Goal: Task Accomplishment & Management: Use online tool/utility

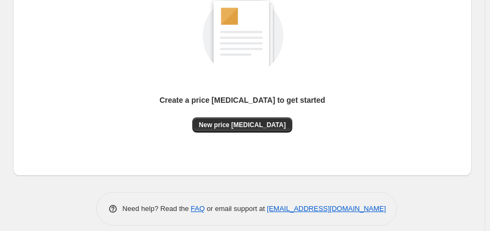
scroll to position [173, 0]
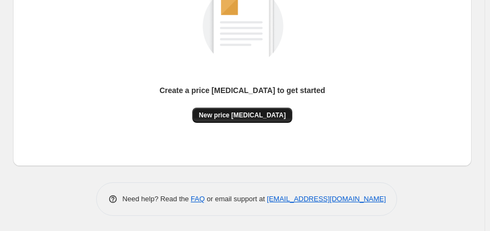
click at [254, 122] on button "New price [MEDICAL_DATA]" at bounding box center [242, 114] width 100 height 15
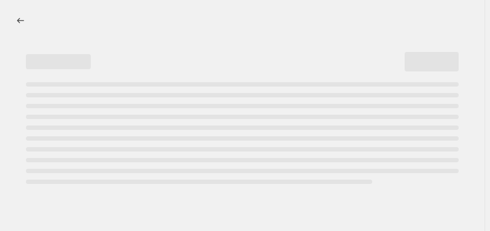
click at [255, 114] on div "Page loading" at bounding box center [242, 116] width 433 height 4
select select "percentage"
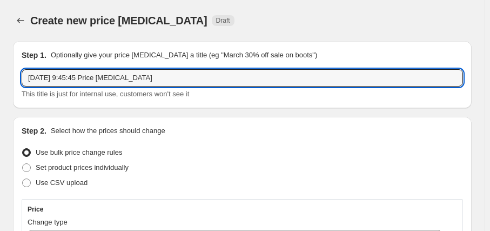
drag, startPoint x: 146, startPoint y: 80, endPoint x: 16, endPoint y: 60, distance: 131.8
click at [16, 60] on div "Step 1. Optionally give your price change job a title (eg "March 30% off sale o…" at bounding box center [242, 74] width 458 height 67
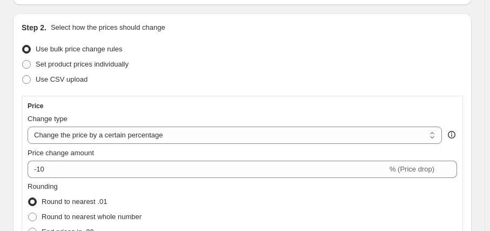
scroll to position [147, 0]
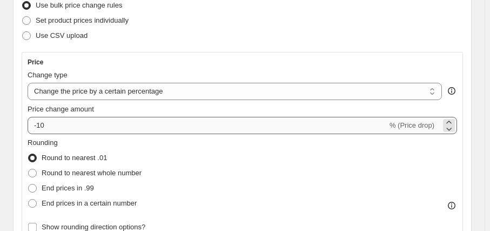
type input "CYBER 2025"
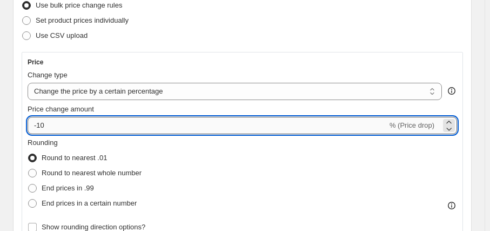
click at [36, 124] on input "-10" at bounding box center [208, 125] width 360 height 17
type input "-20"
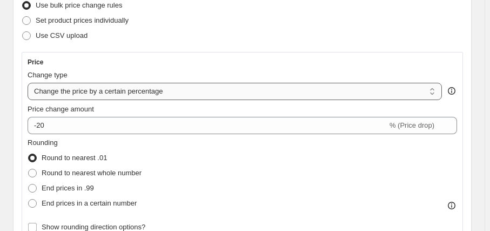
click at [64, 90] on select "Change the price to a certain amount Change the price by a certain amount Chang…" at bounding box center [235, 91] width 414 height 17
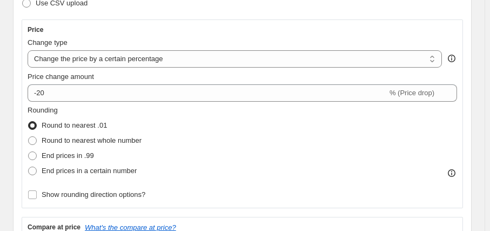
scroll to position [196, 0]
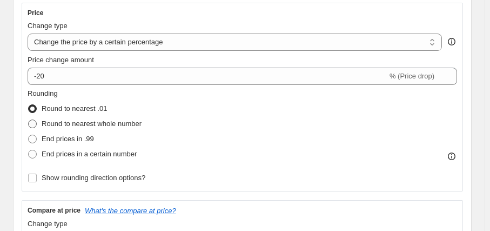
click at [46, 119] on span "Round to nearest whole number" at bounding box center [92, 123] width 100 height 8
click at [29, 119] on input "Round to nearest whole number" at bounding box center [28, 119] width 1 height 1
radio input "true"
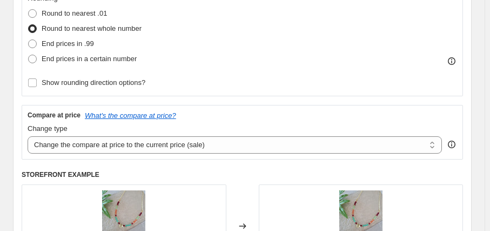
scroll to position [294, 0]
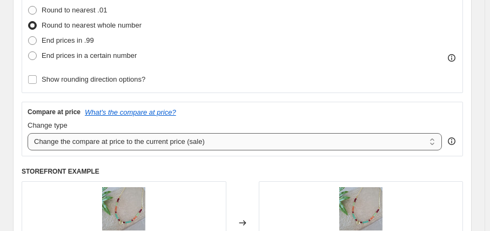
click at [111, 146] on select "Change the compare at price to the current price (sale) Change the compare at p…" at bounding box center [235, 141] width 414 height 17
click at [268, 161] on div "Price Change type Change the price to a certain amount Change the price by a ce…" at bounding box center [242, 92] width 441 height 376
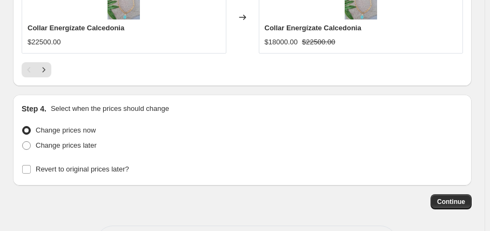
scroll to position [1080, 0]
click at [63, 143] on span "Change prices later" at bounding box center [66, 144] width 61 height 8
click at [23, 141] on input "Change prices later" at bounding box center [22, 140] width 1 height 1
radio input "true"
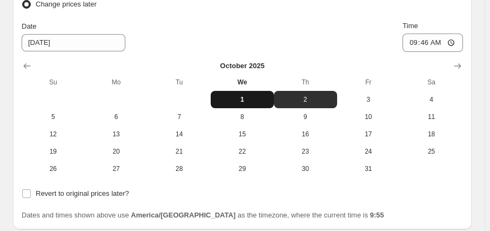
scroll to position [1227, 0]
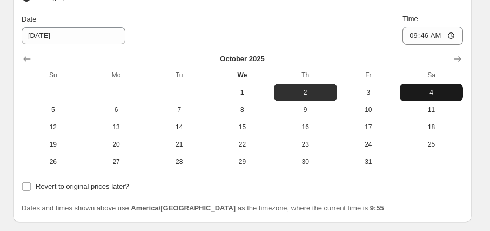
click at [440, 84] on button "4" at bounding box center [431, 92] width 63 height 17
type input "10/4/2025"
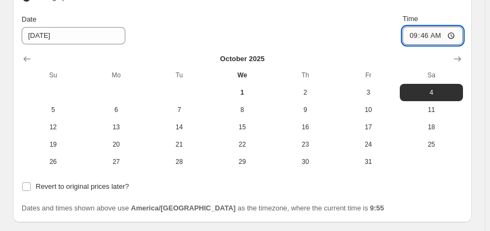
click at [433, 32] on input "09:46" at bounding box center [432, 35] width 60 height 18
type input "20:00"
click at [442, 185] on div "Revert to original prices later?" at bounding box center [242, 186] width 441 height 15
click at [19, 186] on div "Step 4. Select when the prices should change Change prices now Change prices la…" at bounding box center [242, 84] width 458 height 275
click at [28, 184] on input "Revert to original prices later?" at bounding box center [26, 186] width 9 height 9
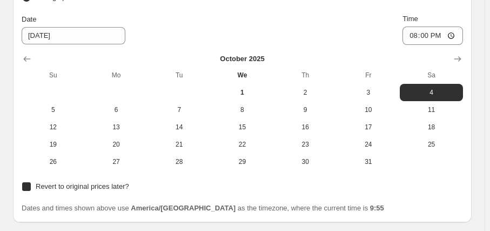
checkbox input "true"
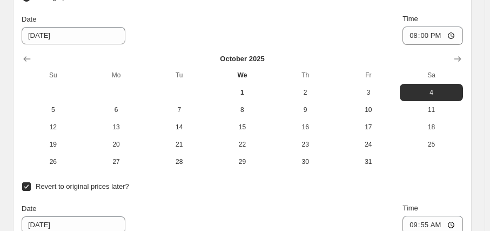
scroll to position [1325, 0]
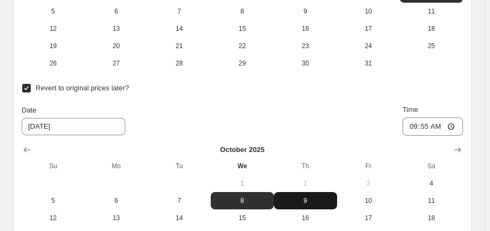
click at [289, 198] on span "9" at bounding box center [305, 200] width 55 height 9
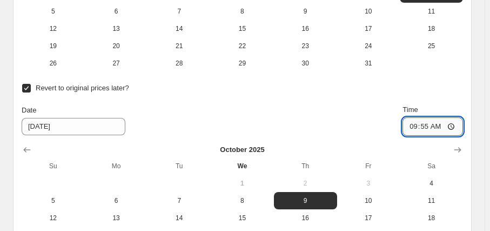
click at [442, 122] on input "09:55" at bounding box center [432, 126] width 60 height 18
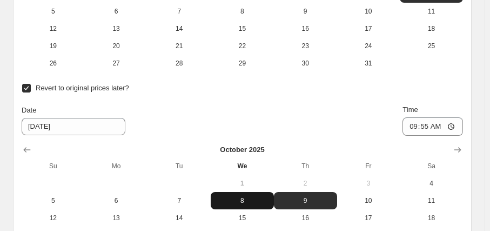
drag, startPoint x: 282, startPoint y: 192, endPoint x: 262, endPoint y: 194, distance: 19.6
click at [281, 192] on button "9" at bounding box center [305, 200] width 63 height 17
click at [250, 198] on span "8" at bounding box center [242, 200] width 55 height 9
type input "10/8/2025"
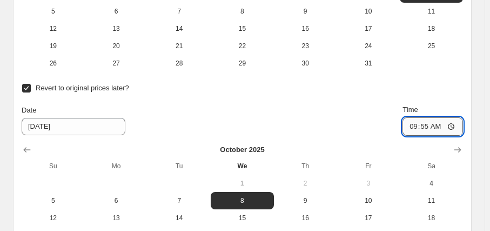
click at [429, 121] on input "09:55" at bounding box center [432, 126] width 60 height 18
type input "23:59"
click at [388, 129] on div "Date 10/8/2025 Time 23:59" at bounding box center [242, 119] width 441 height 31
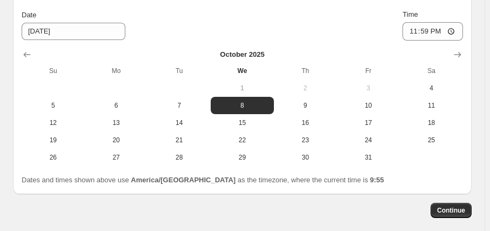
scroll to position [1469, 0]
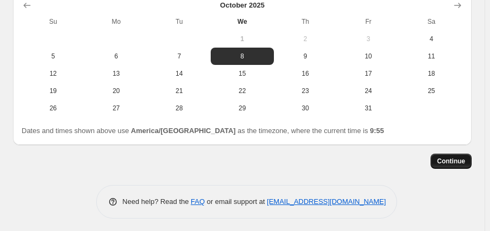
click at [453, 157] on span "Continue" at bounding box center [451, 161] width 28 height 9
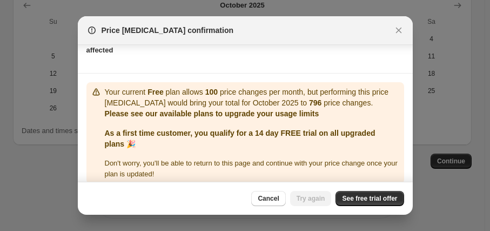
scroll to position [147, 0]
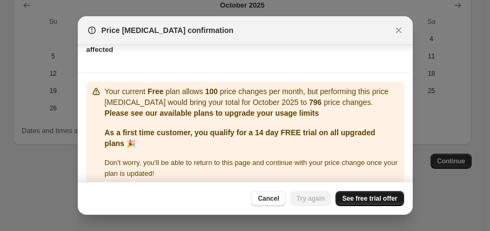
click at [370, 198] on span "See free trial offer" at bounding box center [369, 198] width 55 height 9
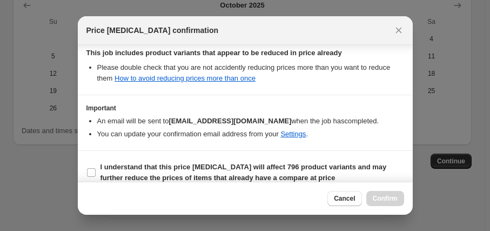
scroll to position [279, 0]
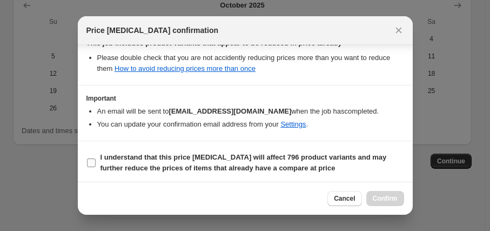
click at [92, 160] on input "I understand that this price change job will affect 796 product variants and ma…" at bounding box center [91, 162] width 9 height 9
checkbox input "true"
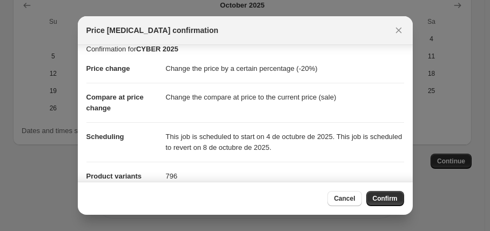
scroll to position [10, 0]
click at [390, 201] on span "Confirm" at bounding box center [385, 198] width 25 height 9
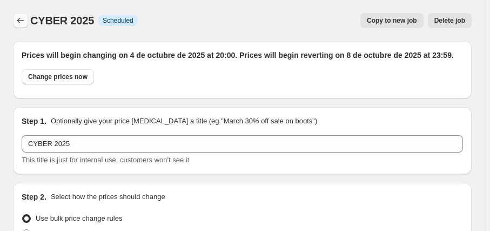
click at [17, 21] on icon "Price change jobs" at bounding box center [20, 20] width 11 height 11
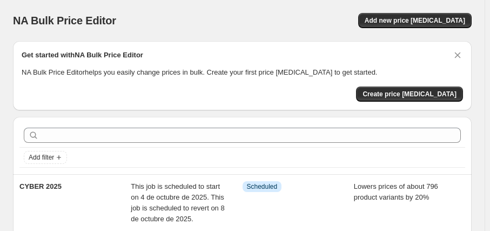
scroll to position [49, 0]
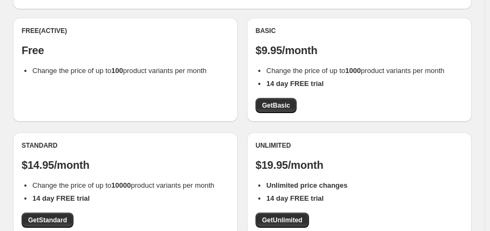
scroll to position [98, 0]
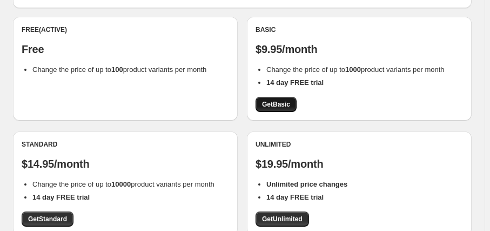
click at [287, 104] on span "Get Basic" at bounding box center [276, 104] width 28 height 9
